Goal: Transaction & Acquisition: Purchase product/service

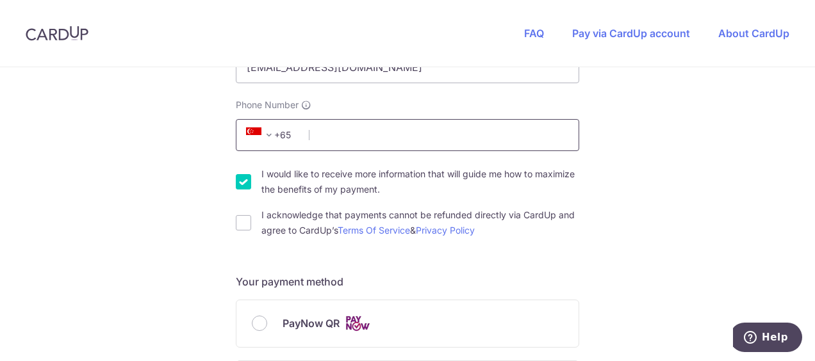
click at [361, 141] on input "Phone Number" at bounding box center [408, 135] width 344 height 32
type input "98061209"
click at [695, 125] on div "You are paying THE MOVEMENT STUDIO PTE. LTD. THE MOVEMENT STUDIO PTE. LTD. uses…" at bounding box center [407, 343] width 815 height 1250
click at [255, 324] on input "PayNow QR" at bounding box center [259, 323] width 15 height 15
radio input "true"
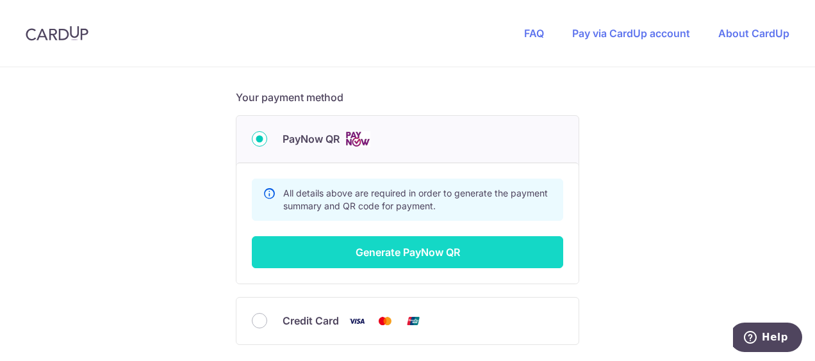
click at [450, 256] on button "Generate PayNow QR" at bounding box center [408, 253] width 312 height 32
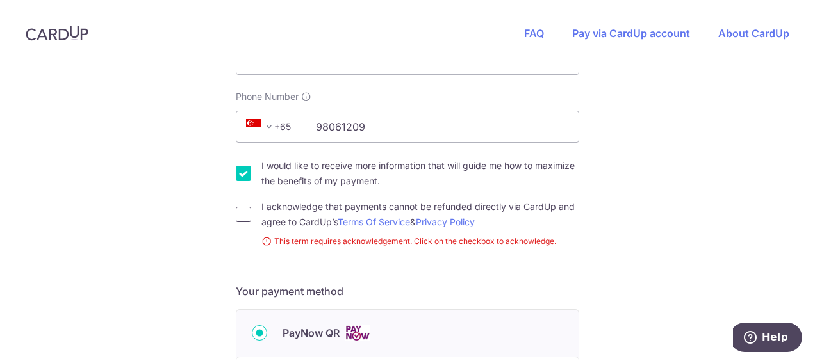
click at [240, 213] on input "I acknowledge that payments cannot be refunded directly via CardUp and agree to…" at bounding box center [243, 214] width 15 height 15
checkbox input "true"
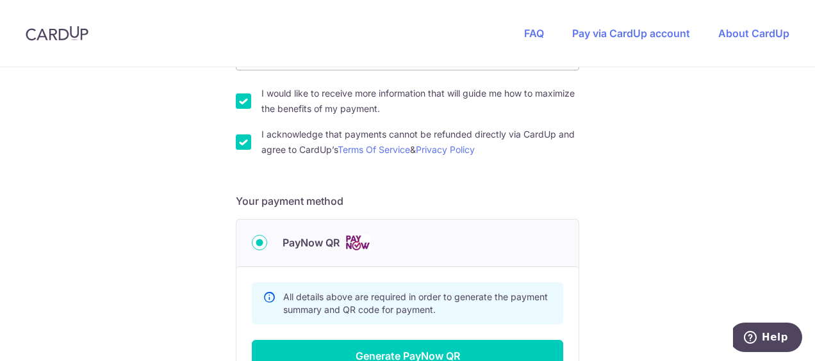
scroll to position [481, 0]
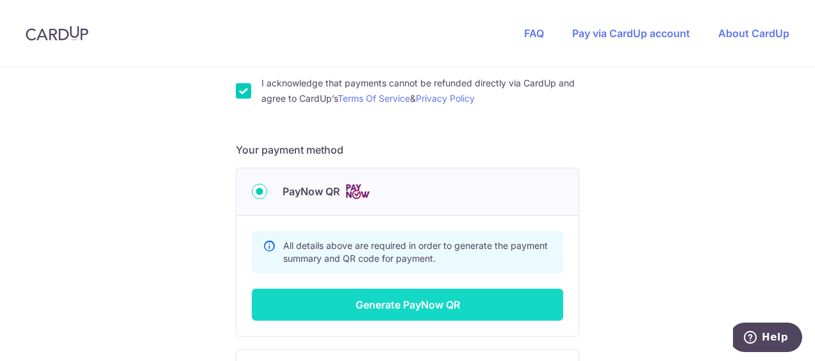
click at [403, 301] on button "Generate PayNow QR" at bounding box center [408, 305] width 312 height 32
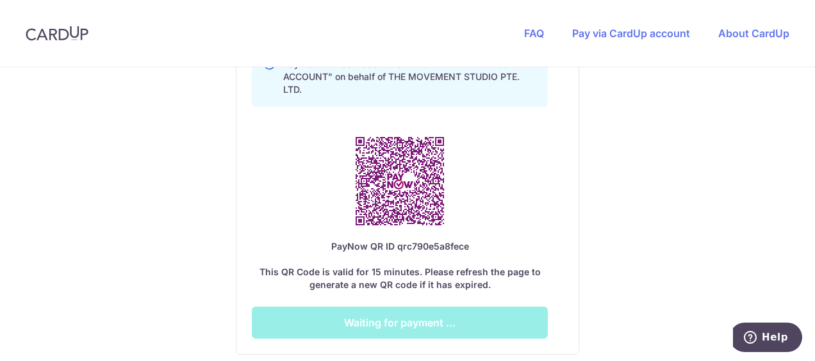
scroll to position [761, 0]
